Goal: Communication & Community: Answer question/provide support

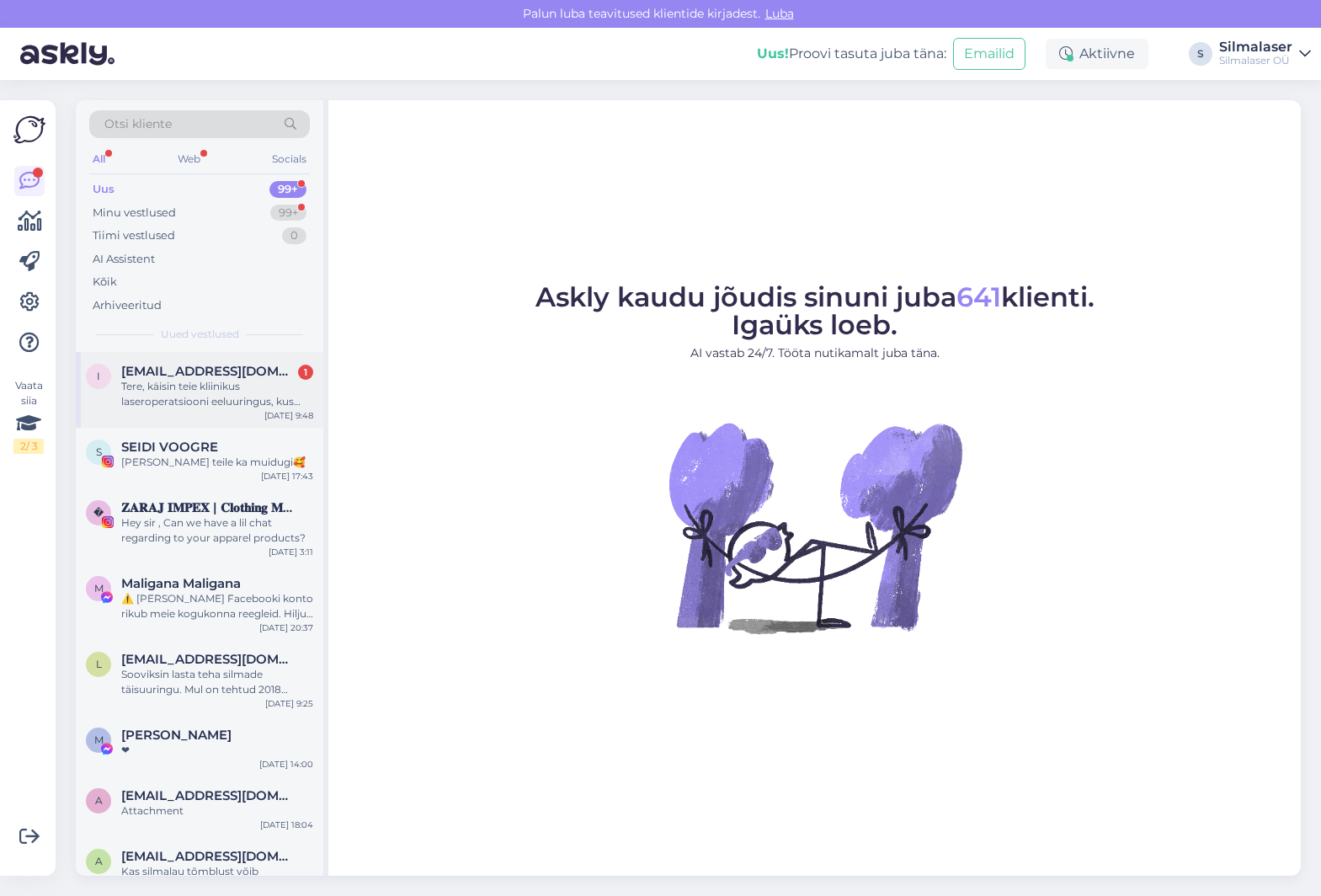
click at [180, 391] on div "Tere, käisin teie kliinikus laseroperatsiooni eeluuringus, kus selgus, et [PERS…" at bounding box center [217, 393] width 192 height 30
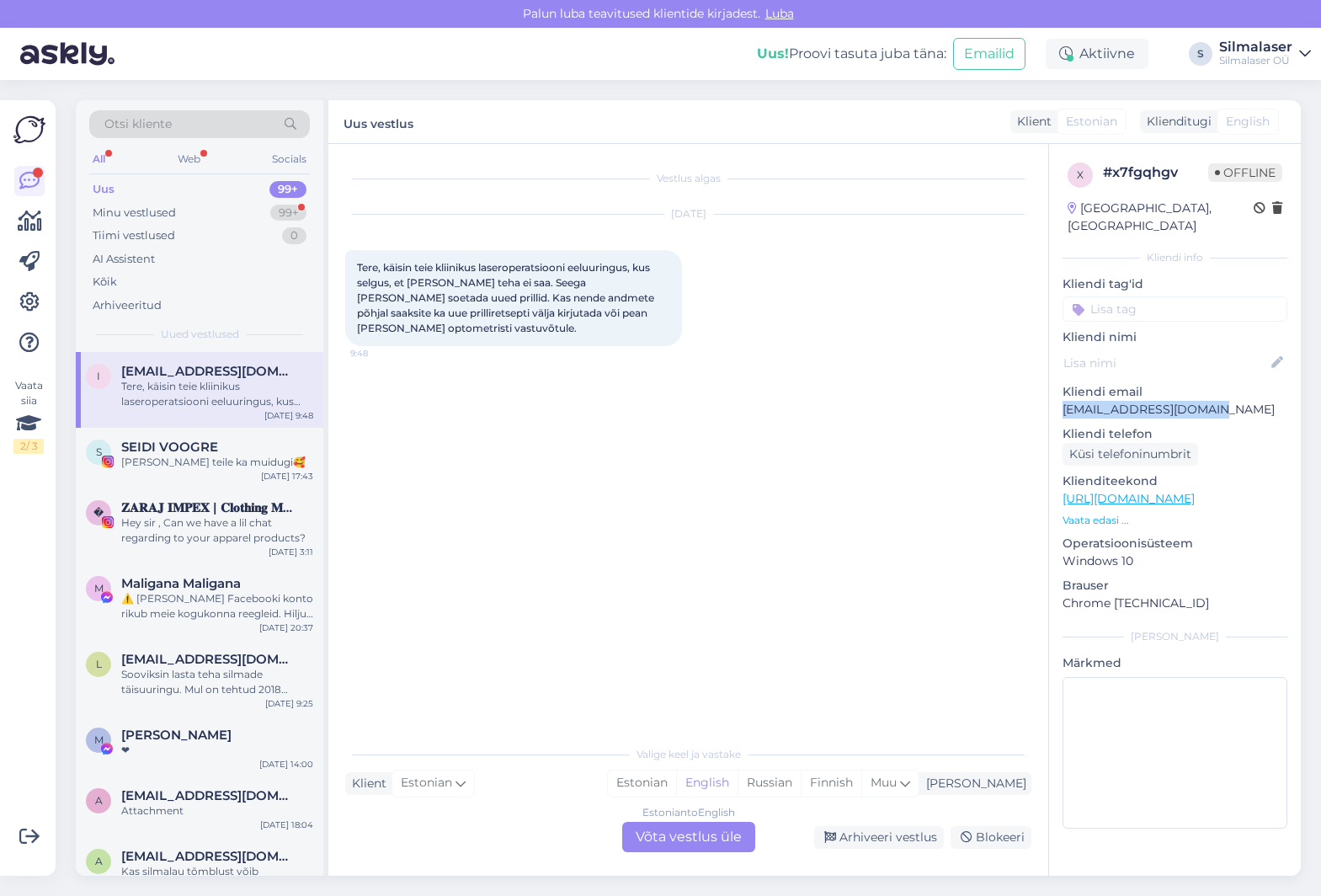
drag, startPoint x: 1215, startPoint y: 394, endPoint x: 1066, endPoint y: 397, distance: 149.0
click at [1062, 401] on p "[EMAIL_ADDRESS][DOMAIN_NAME]" at bounding box center [1174, 410] width 225 height 17
copy p "[EMAIL_ADDRESS][DOMAIN_NAME]"
click at [727, 841] on div "Estonian to English Võta vestlus üle" at bounding box center [688, 836] width 133 height 30
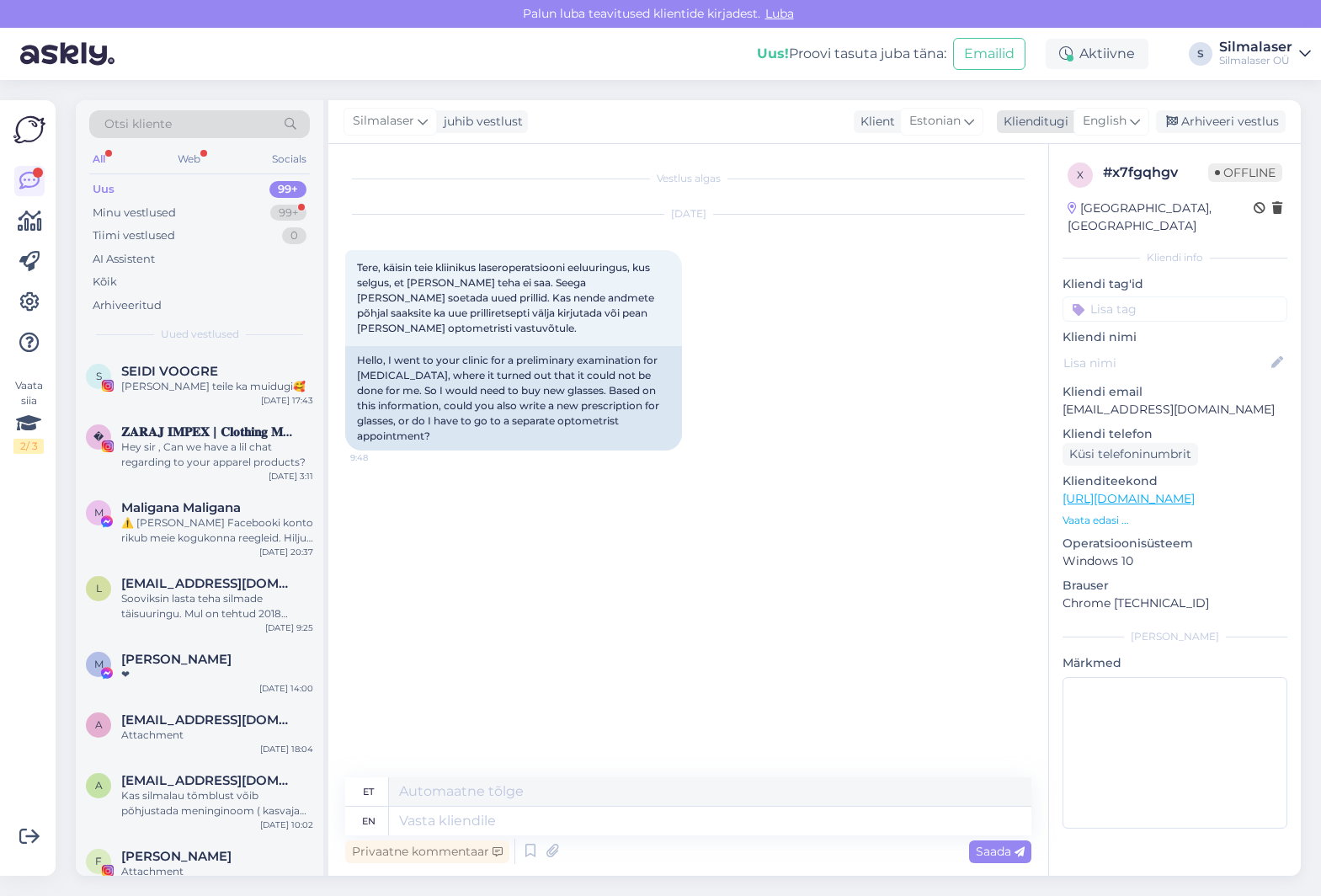
click at [1100, 119] on span "English" at bounding box center [1104, 121] width 44 height 18
type input "es"
click at [1065, 224] on link "Estonian" at bounding box center [1073, 222] width 185 height 27
click at [385, 819] on textarea at bounding box center [688, 817] width 686 height 35
type textarea "T"
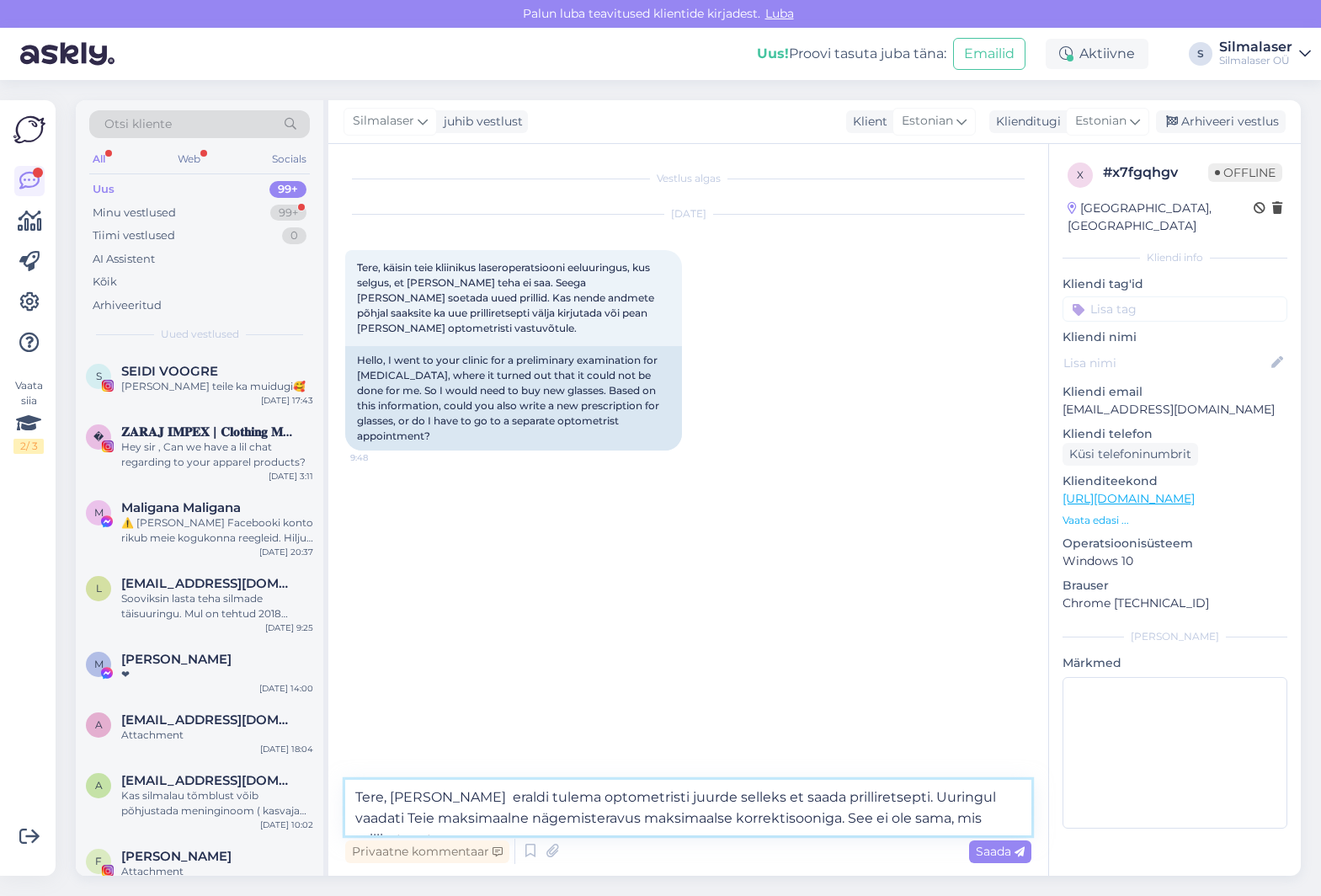
drag, startPoint x: 536, startPoint y: 796, endPoint x: 497, endPoint y: 797, distance: 39.0
click at [497, 797] on textarea "Tere, [PERSON_NAME] eraldi tulema optometristi juurde selleks et saada prillire…" at bounding box center [688, 807] width 686 height 55
click at [689, 797] on textarea "Tere, [PERSON_NAME] eraldi minema optometristi juurde selleks et saada prillire…" at bounding box center [688, 807] width 686 height 55
click at [1023, 821] on textarea "Tere, [PERSON_NAME] eraldi minema optometristi juurde ,selleks et saada prillir…" at bounding box center [688, 807] width 686 height 55
type textarea "Tere, [PERSON_NAME] eraldi minema optometristi juurde ,selleks et saada prillir…"
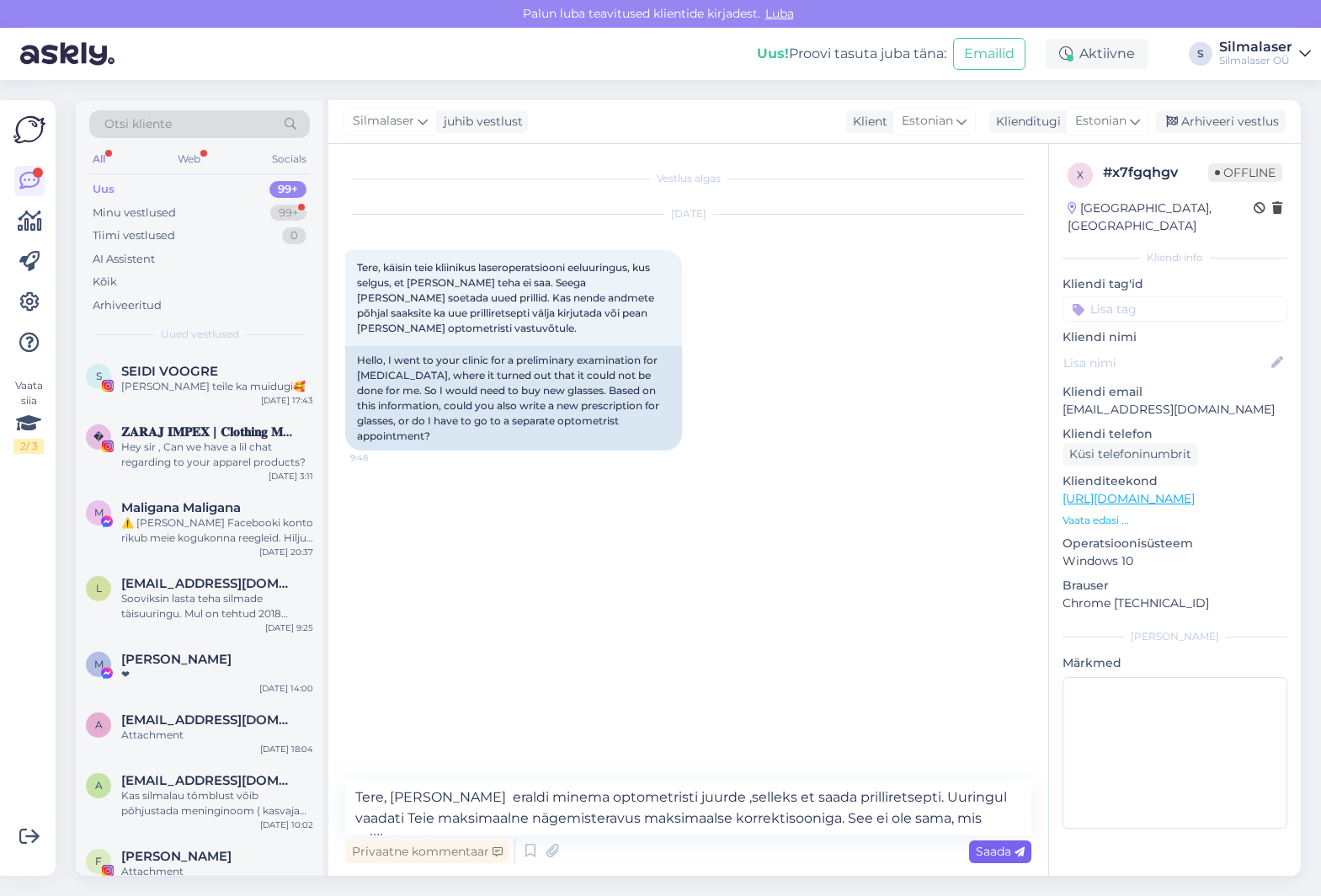
click at [1015, 856] on icon at bounding box center [1019, 852] width 10 height 10
